Goal: Task Accomplishment & Management: Use online tool/utility

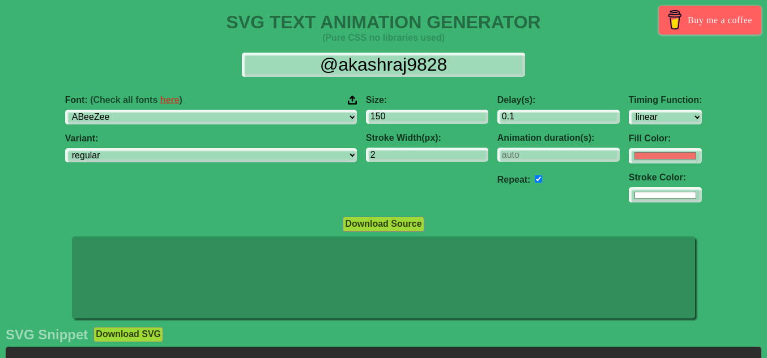
select select "linear"
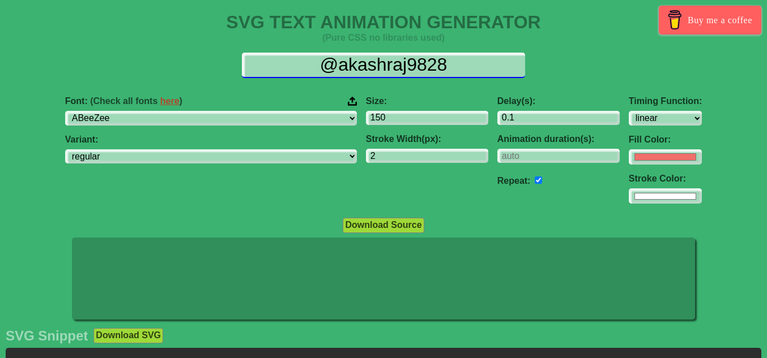
drag, startPoint x: 463, startPoint y: 64, endPoint x: 298, endPoint y: 70, distance: 165.4
click at [298, 70] on input "@akashraj9828" at bounding box center [383, 65] width 283 height 25
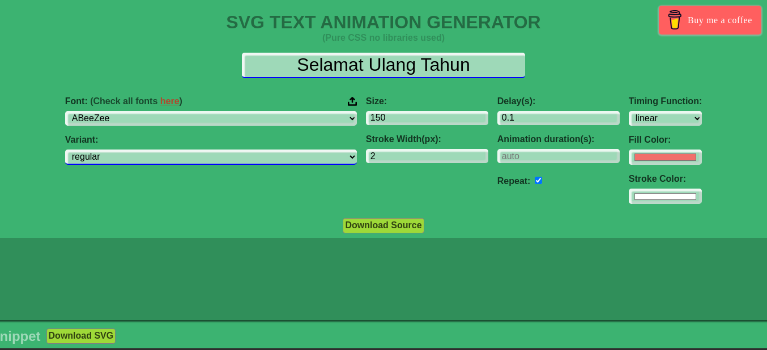
type input "Selamat Ulang Tahun"
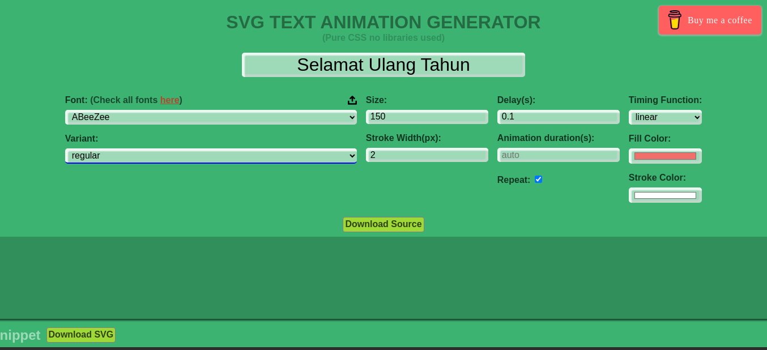
click at [281, 157] on select "regular italic" at bounding box center [211, 155] width 292 height 15
click at [136, 148] on select "regular italic" at bounding box center [211, 155] width 292 height 15
click at [226, 155] on select "regular italic" at bounding box center [211, 155] width 292 height 15
select select "regular"
click at [136, 148] on select "regular italic" at bounding box center [211, 155] width 292 height 15
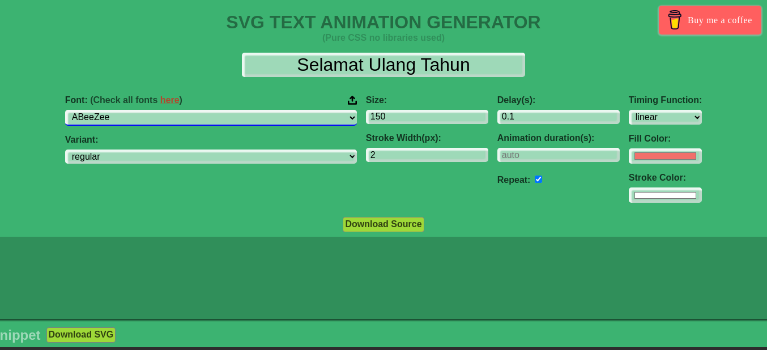
click at [263, 117] on select "ABeeZee [PERSON_NAME] Display AR One Sans [PERSON_NAME] Libre Aboreto Abril Fat…" at bounding box center [211, 117] width 292 height 15
click at [136, 110] on select "ABeeZee [PERSON_NAME] Display AR One Sans [PERSON_NAME] Libre Aboreto Abril Fat…" at bounding box center [211, 117] width 292 height 15
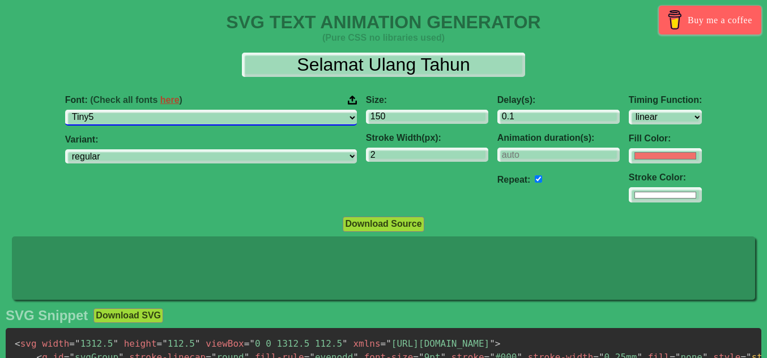
click at [276, 119] on select "ABeeZee [PERSON_NAME] Display AR One Sans [PERSON_NAME] Libre Aboreto Abril Fat…" at bounding box center [211, 117] width 292 height 15
select select "ABeeZee"
click at [136, 110] on select "ABeeZee [PERSON_NAME] Display AR One Sans [PERSON_NAME] Libre Aboreto Abril Fat…" at bounding box center [211, 117] width 292 height 15
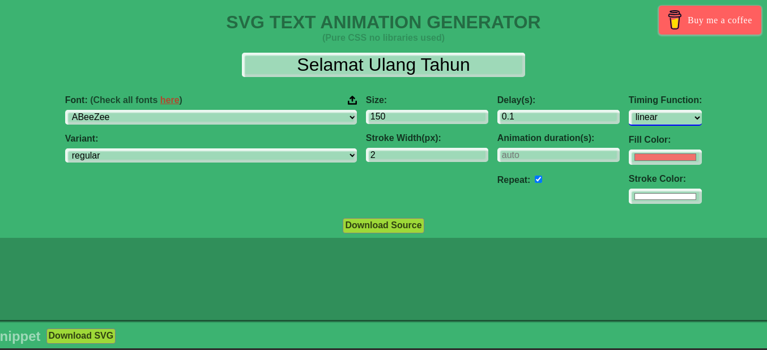
click at [628, 118] on select "ease ease-in ease-out ease-in-out linear step-start step-end" at bounding box center [664, 117] width 73 height 15
click at [628, 110] on select "ease ease-in ease-out ease-in-out linear step-start step-end" at bounding box center [664, 117] width 73 height 15
click at [628, 117] on select "ease ease-in ease-out ease-in-out linear step-start step-end" at bounding box center [664, 117] width 73 height 15
click at [628, 110] on select "ease ease-in ease-out ease-in-out linear step-start step-end" at bounding box center [664, 117] width 73 height 15
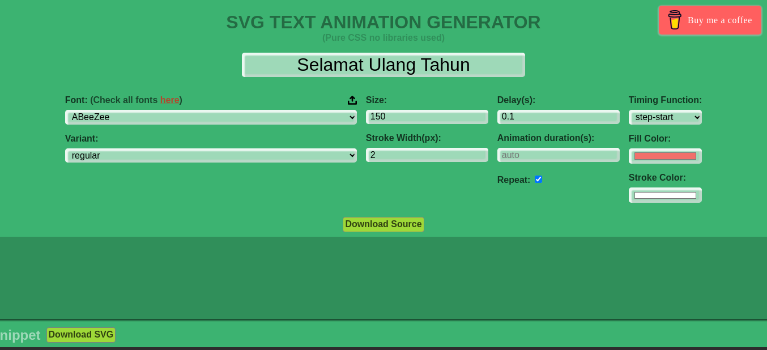
click at [387, 227] on button "Download Source" at bounding box center [383, 224] width 81 height 15
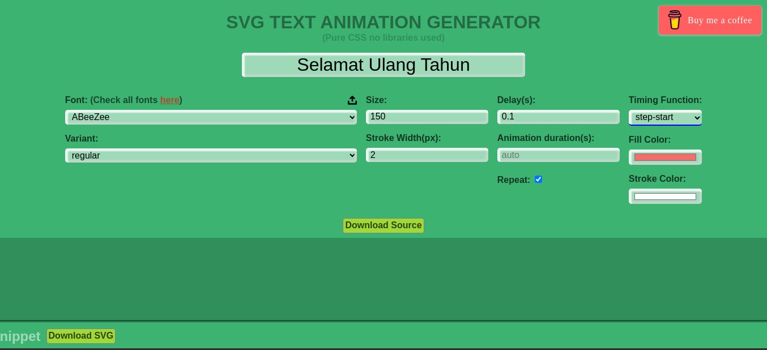
click at [628, 114] on select "ease ease-in ease-out ease-in-out linear step-start step-end" at bounding box center [664, 117] width 73 height 15
click at [628, 110] on select "ease ease-in ease-out ease-in-out linear step-start step-end" at bounding box center [664, 117] width 73 height 15
click at [628, 119] on select "ease ease-in ease-out ease-in-out linear step-start step-end" at bounding box center [664, 117] width 73 height 15
click at [628, 110] on select "ease ease-in ease-out ease-in-out linear step-start step-end" at bounding box center [664, 117] width 73 height 15
click at [628, 118] on select "ease ease-in ease-out ease-in-out linear step-start step-end" at bounding box center [664, 117] width 73 height 15
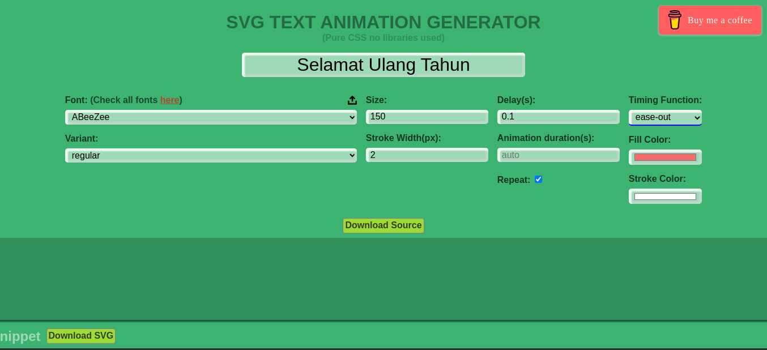
click at [628, 110] on select "ease ease-in ease-out ease-in-out linear step-start step-end" at bounding box center [664, 117] width 73 height 15
click at [628, 117] on select "ease ease-in ease-out ease-in-out linear step-start step-end" at bounding box center [664, 117] width 73 height 15
click at [628, 110] on select "ease ease-in ease-out ease-in-out linear step-start step-end" at bounding box center [664, 117] width 73 height 15
click at [628, 117] on select "ease ease-in ease-out ease-in-out linear step-start step-end" at bounding box center [664, 117] width 73 height 15
click at [628, 110] on select "ease ease-in ease-out ease-in-out linear step-start step-end" at bounding box center [664, 117] width 73 height 15
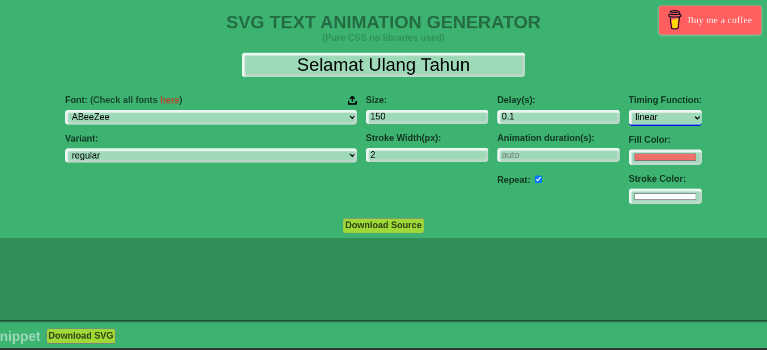
click at [628, 117] on select "ease ease-in ease-out ease-in-out linear step-start step-end" at bounding box center [664, 117] width 73 height 15
click at [628, 110] on select "ease ease-in ease-out ease-in-out linear step-start step-end" at bounding box center [664, 117] width 73 height 15
click at [628, 118] on select "ease ease-in ease-out ease-in-out linear step-start step-end" at bounding box center [664, 117] width 73 height 15
select select "step-end"
click at [628, 110] on select "ease ease-in ease-out ease-in-out linear step-start step-end" at bounding box center [664, 117] width 73 height 15
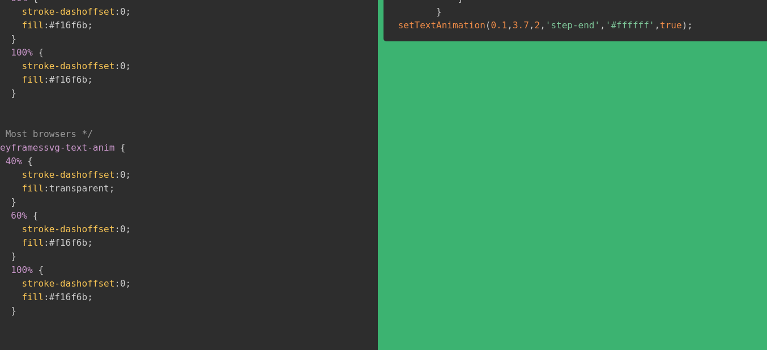
scroll to position [861, 0]
